Goal: Information Seeking & Learning: Learn about a topic

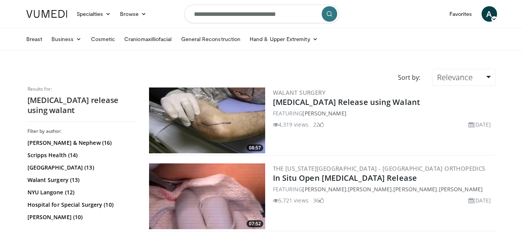
click at [217, 114] on img at bounding box center [207, 121] width 116 height 66
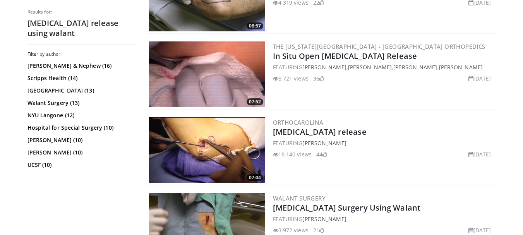
scroll to position [107, 0]
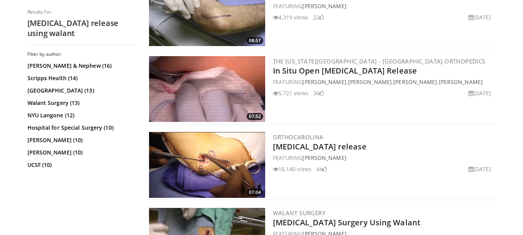
click at [200, 94] on img at bounding box center [207, 89] width 116 height 66
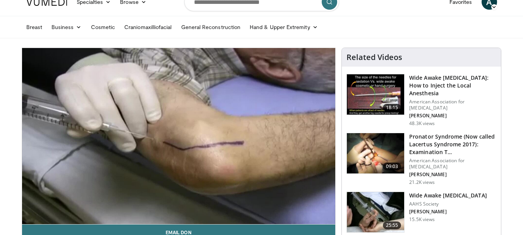
scroll to position [20, 0]
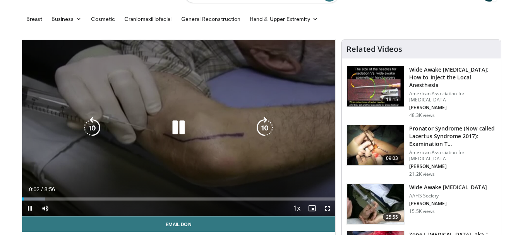
click at [237, 120] on div "Video Player" at bounding box center [178, 127] width 188 height 15
click at [173, 124] on icon "Video Player" at bounding box center [179, 128] width 22 height 22
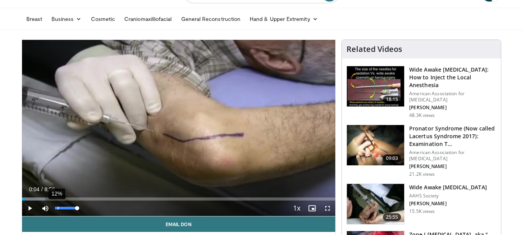
click at [58, 207] on div "12%" at bounding box center [58, 208] width 1 height 3
click at [28, 208] on span "Video Player" at bounding box center [29, 208] width 15 height 15
click at [58, 209] on div "Volume Level" at bounding box center [56, 208] width 3 height 3
click at [60, 209] on div "Volume Level" at bounding box center [57, 208] width 5 height 3
click at [58, 208] on div "Volume Level" at bounding box center [56, 208] width 3 height 3
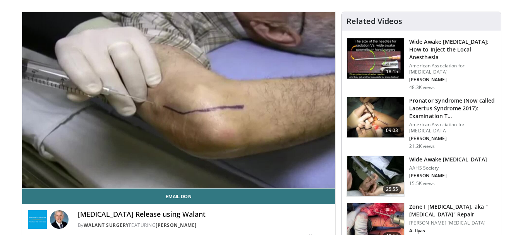
scroll to position [30, 0]
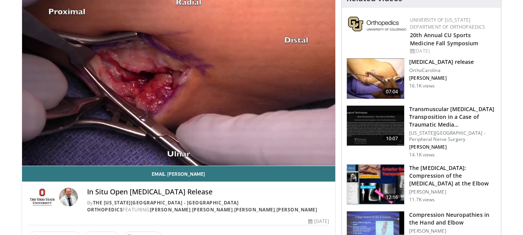
scroll to position [43, 0]
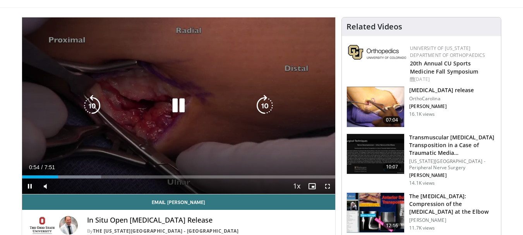
click at [102, 143] on div "10 seconds Tap to unmute" at bounding box center [179, 105] width 314 height 177
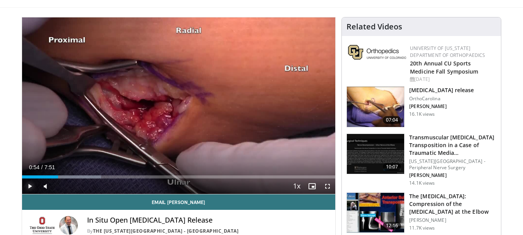
click at [28, 186] on span "Video Player" at bounding box center [29, 186] width 15 height 15
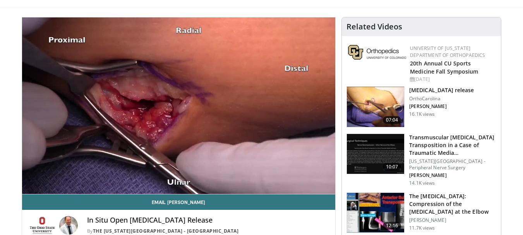
click at [368, 114] on img at bounding box center [375, 107] width 57 height 40
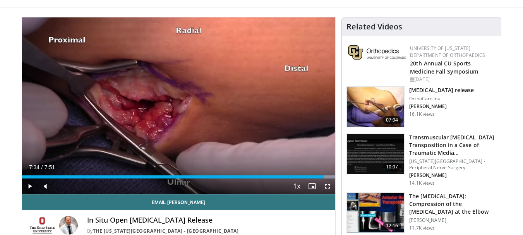
scroll to position [62, 0]
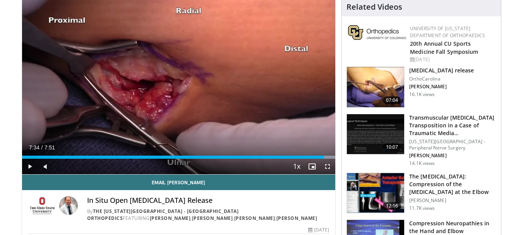
click at [368, 78] on img at bounding box center [375, 87] width 57 height 40
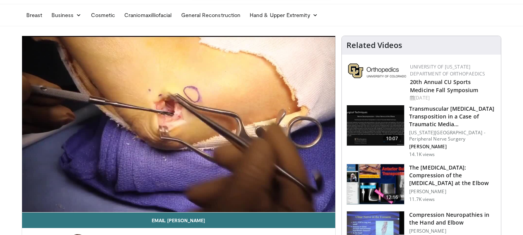
scroll to position [28, 0]
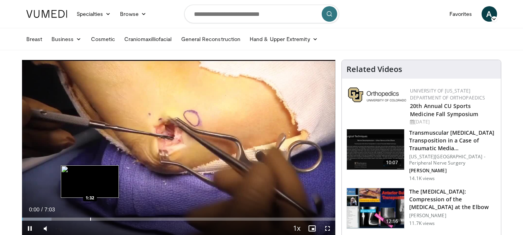
click at [90, 220] on div "Progress Bar" at bounding box center [90, 219] width 1 height 3
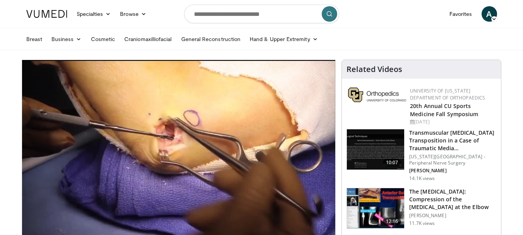
click at [443, 193] on h3 "The [MEDICAL_DATA]: Compression of the [MEDICAL_DATA] at the Elbow" at bounding box center [452, 199] width 87 height 23
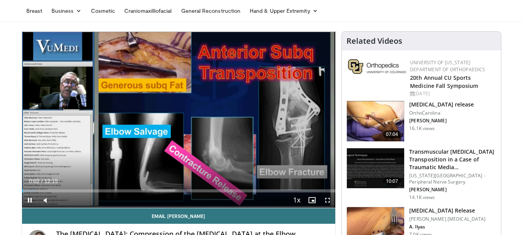
scroll to position [33, 0]
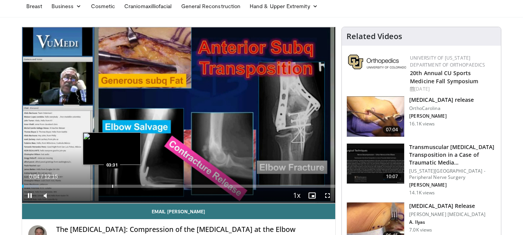
click at [112, 184] on div "Loaded : 5.42% 00:04 03:31" at bounding box center [179, 183] width 314 height 7
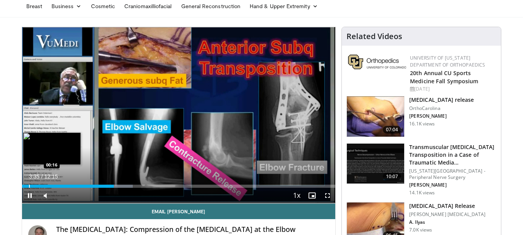
click at [29, 184] on div "Loaded : 35.35% 03:36 00:16" at bounding box center [179, 183] width 314 height 7
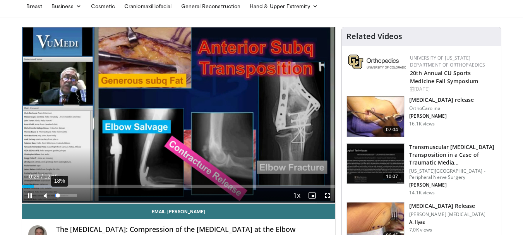
click at [58, 194] on div "Volume Level" at bounding box center [56, 195] width 3 height 3
click at [60, 194] on video-js "**********" at bounding box center [179, 115] width 314 height 177
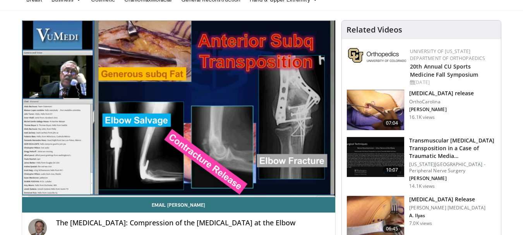
scroll to position [31, 0]
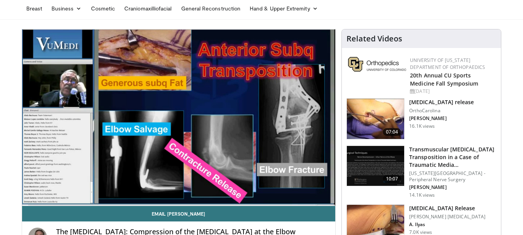
click at [92, 188] on div "10 seconds Tap to unmute" at bounding box center [179, 117] width 314 height 176
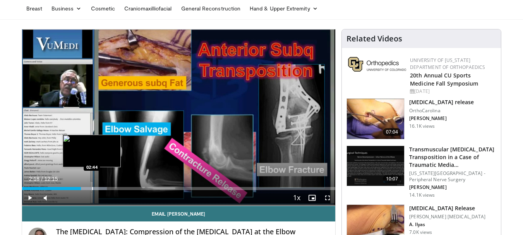
click at [92, 188] on div "Progress Bar" at bounding box center [92, 188] width 1 height 3
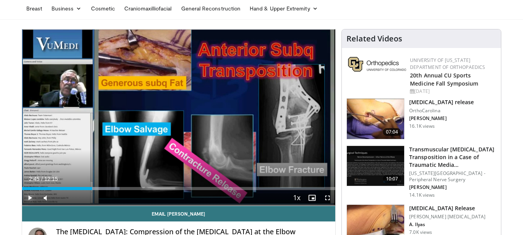
click at [27, 198] on span "Video Player" at bounding box center [29, 197] width 15 height 15
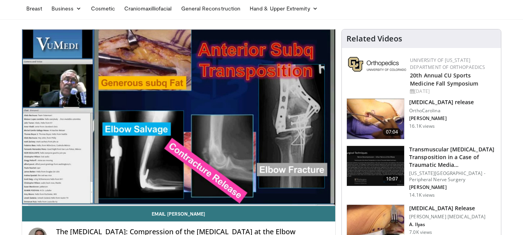
click at [149, 187] on div "10 seconds Tap to unmute" at bounding box center [179, 117] width 314 height 176
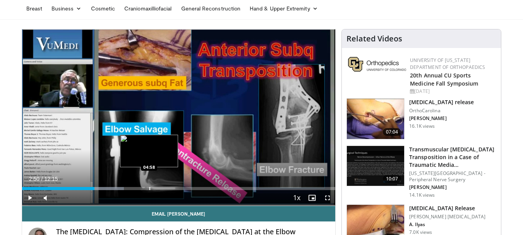
click at [149, 187] on div "Progress Bar" at bounding box center [149, 188] width 1 height 3
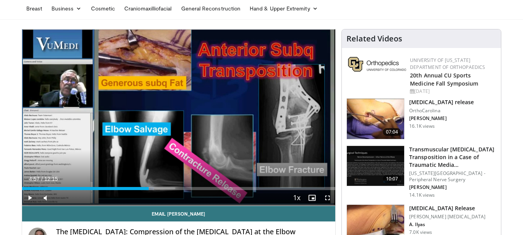
scroll to position [0, 0]
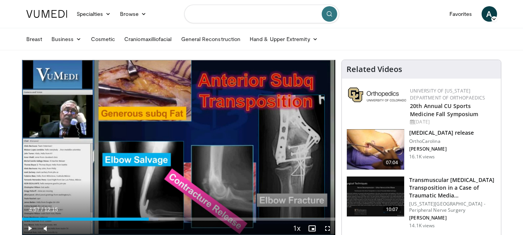
click at [240, 19] on input "Search topics, interventions" at bounding box center [261, 14] width 155 height 19
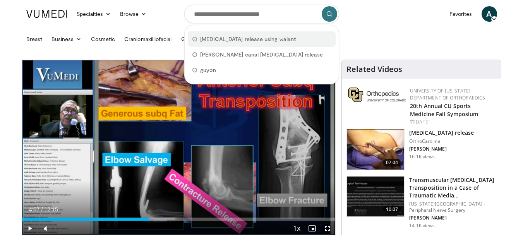
click at [240, 38] on span "cubital tunnel release using walant" at bounding box center [248, 39] width 96 height 8
type input "**********"
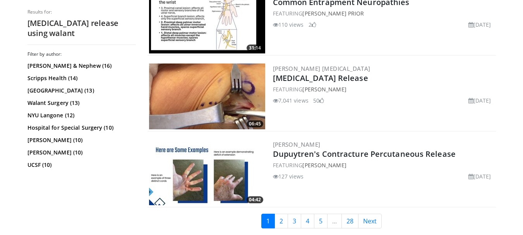
scroll to position [1784, 0]
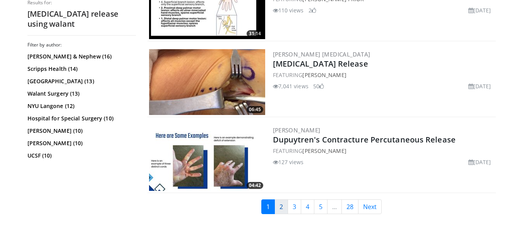
click at [283, 208] on link "2" at bounding box center [282, 206] width 14 height 15
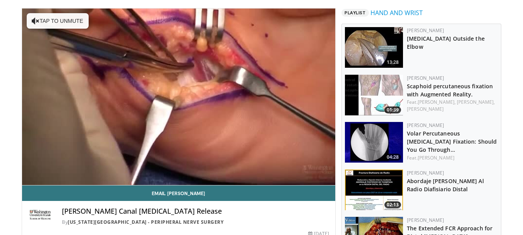
scroll to position [54, 0]
